Goal: Task Accomplishment & Management: Complete application form

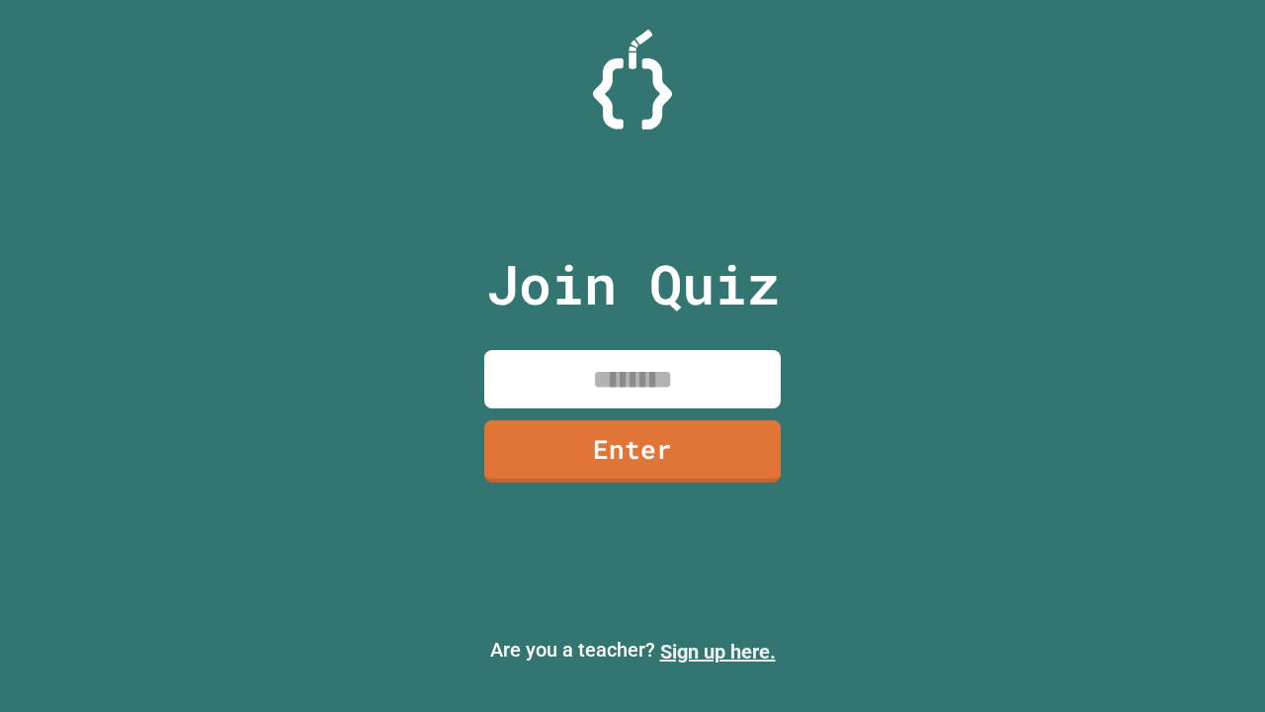
click at [718, 651] on link "Sign up here." at bounding box center [718, 651] width 116 height 24
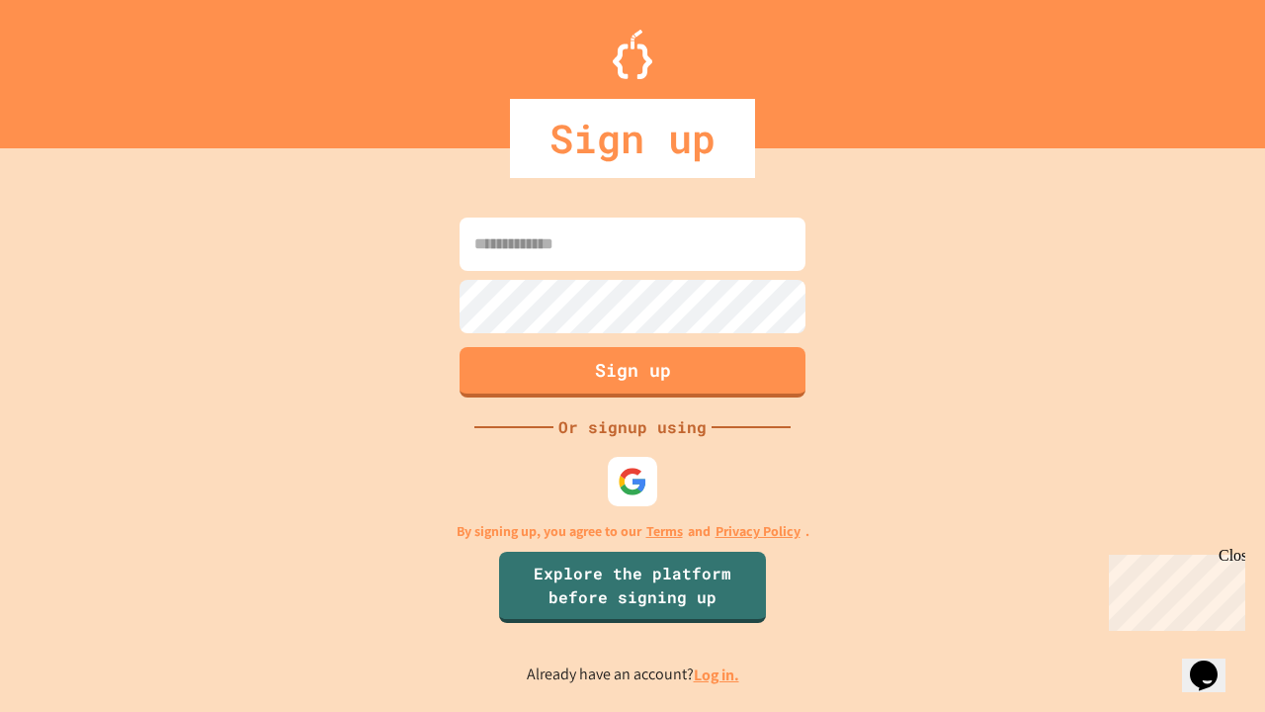
click at [718, 674] on link "Log in." at bounding box center [716, 674] width 45 height 21
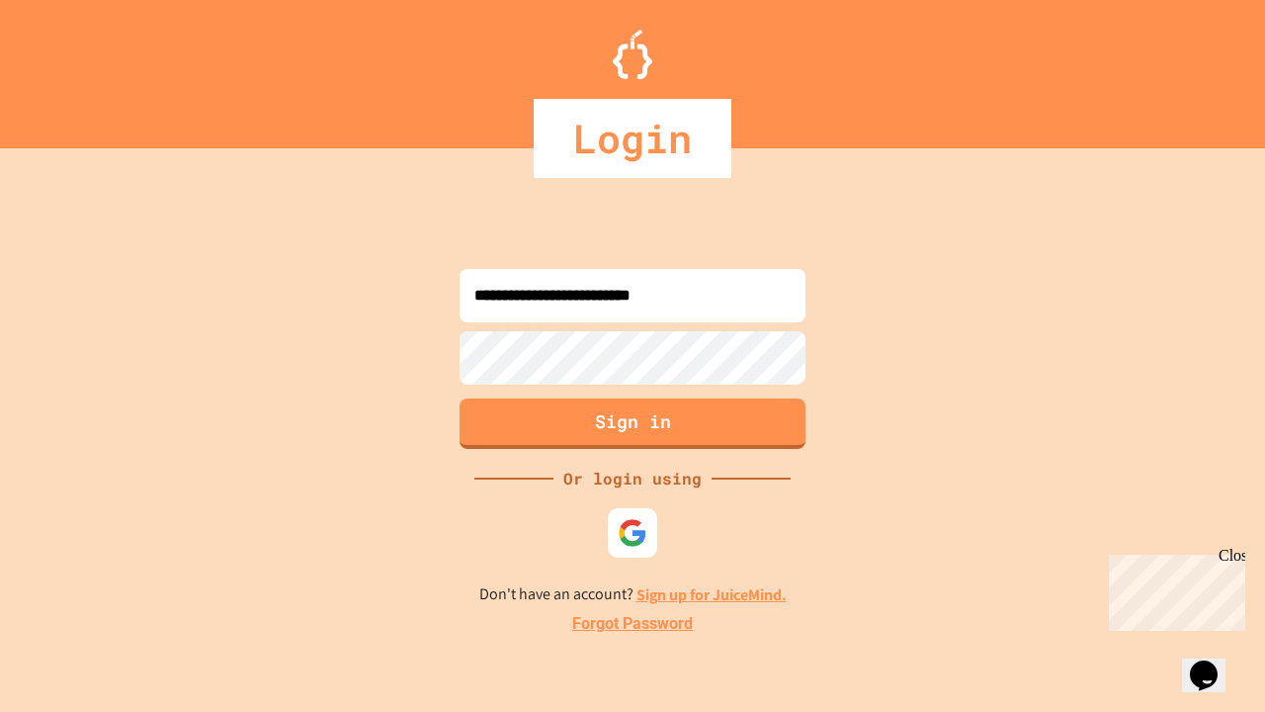
type input "**********"
